Goal: Task Accomplishment & Management: Use online tool/utility

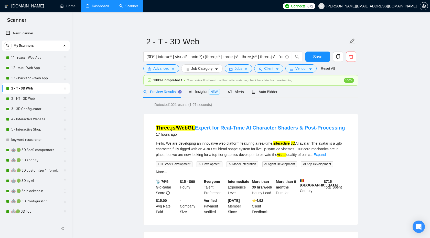
click at [96, 8] on link "Dashboard" at bounding box center [97, 6] width 23 height 4
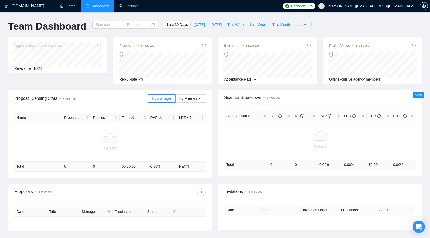
type input "[DATE]"
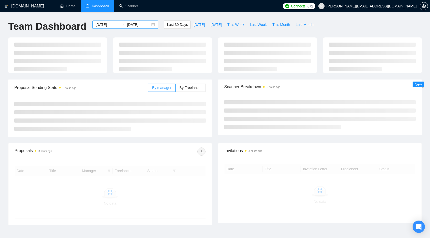
click at [111, 25] on input "[DATE]" at bounding box center [106, 25] width 23 height 6
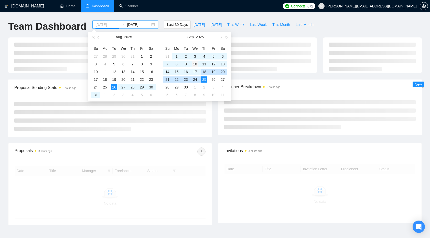
type input "[DATE]"
click at [195, 64] on div "10" at bounding box center [195, 64] width 6 height 6
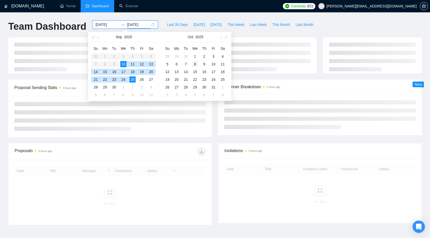
click at [195, 64] on div "8" at bounding box center [195, 64] width 6 height 6
type input "[DATE]"
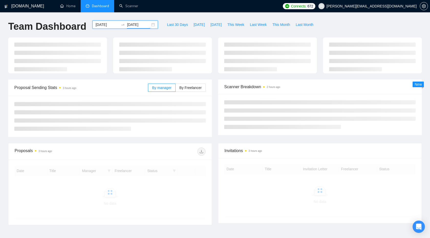
click at [109, 25] on input "[DATE]" at bounding box center [106, 25] width 23 height 6
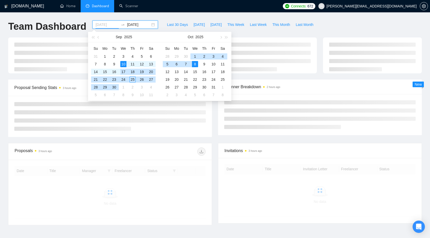
type input "[DATE]"
click at [123, 63] on div "10" at bounding box center [123, 64] width 6 height 6
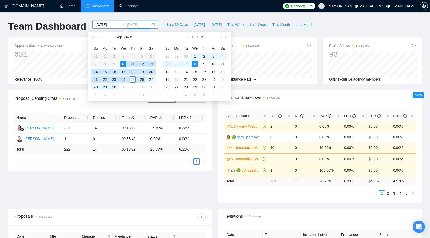
type input "[DATE]"
click at [134, 80] on div "25" at bounding box center [133, 79] width 6 height 6
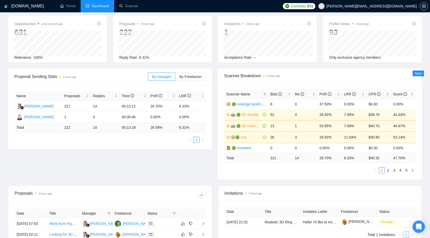
scroll to position [22, 0]
click at [276, 92] on span "Bids" at bounding box center [276, 94] width 12 height 4
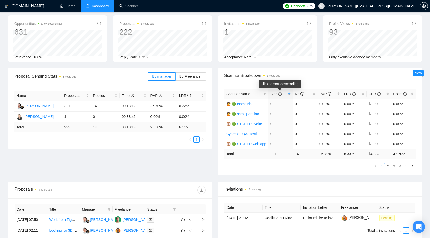
click at [276, 92] on span "Bids" at bounding box center [276, 94] width 12 height 4
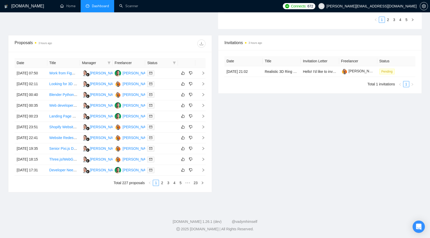
scroll to position [191, 0]
click at [161, 185] on link "2" at bounding box center [162, 183] width 6 height 6
click at [168, 185] on link "3" at bounding box center [168, 183] width 6 height 6
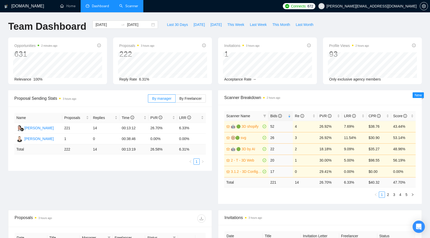
click at [130, 8] on link "Scanner" at bounding box center [128, 6] width 19 height 4
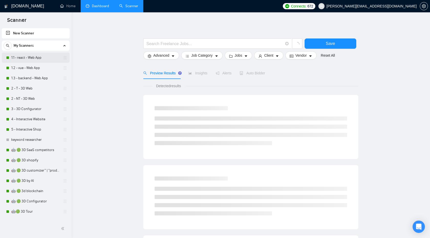
click at [36, 60] on link "1.1 - react - Web App" at bounding box center [35, 57] width 49 height 10
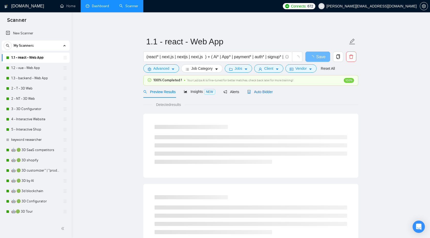
click at [260, 93] on span "Auto Bidder" at bounding box center [259, 92] width 25 height 4
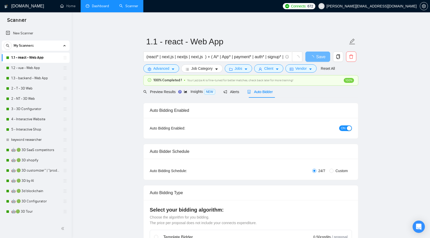
checkbox input "true"
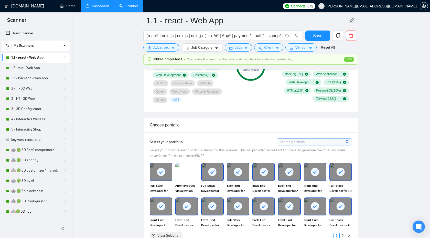
scroll to position [433, 0]
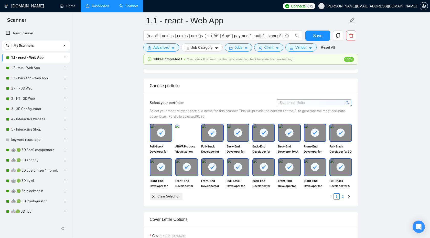
click at [343, 198] on link "2" at bounding box center [343, 196] width 6 height 6
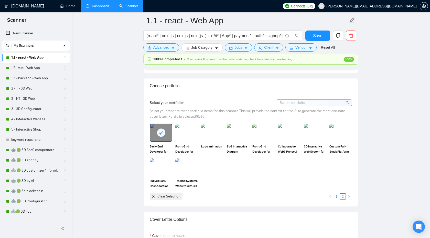
click at [338, 197] on link "1" at bounding box center [337, 196] width 6 height 6
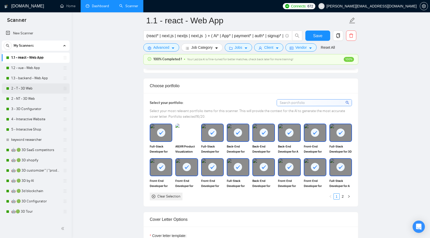
click at [34, 87] on link "2 - T - 3D Web" at bounding box center [35, 88] width 49 height 10
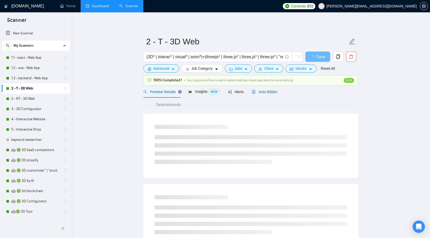
click at [277, 91] on span "Auto Bidder" at bounding box center [264, 92] width 25 height 4
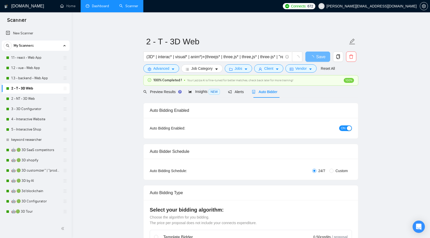
checkbox input "true"
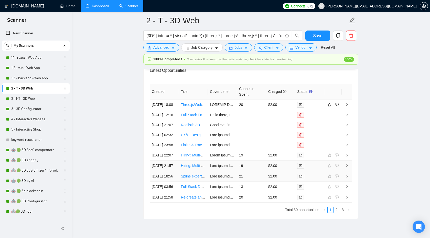
scroll to position [1356, 0]
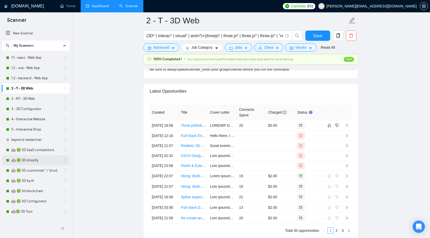
click at [47, 158] on link "🤖 🟢 3D shopify" at bounding box center [35, 160] width 49 height 10
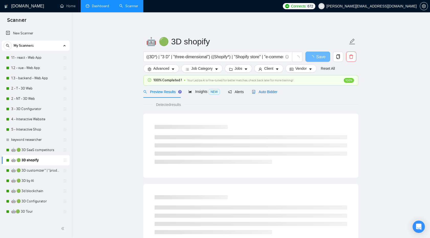
click at [260, 94] on div "Auto Bidder" at bounding box center [264, 92] width 25 height 6
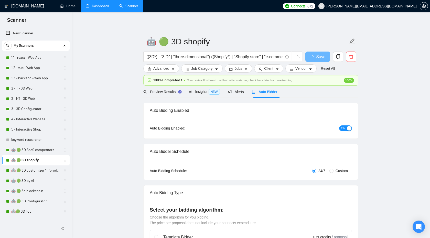
checkbox input "true"
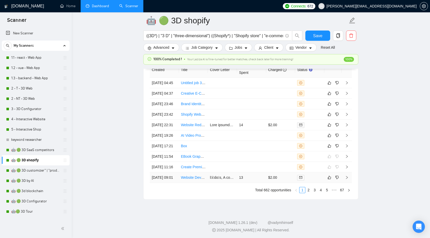
scroll to position [1405, 0]
